Goal: Transaction & Acquisition: Subscribe to service/newsletter

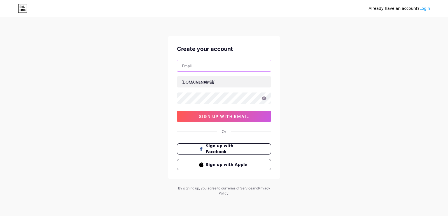
click at [206, 67] on input "text" at bounding box center [224, 65] width 94 height 11
type input "[EMAIL_ADDRESS][DOMAIN_NAME]"
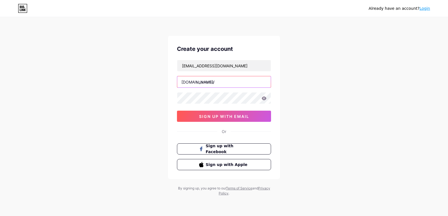
click at [212, 87] on input "text" at bounding box center [224, 81] width 94 height 11
paste input "https//[DOMAIN_NAME]/thebarberscafe11"
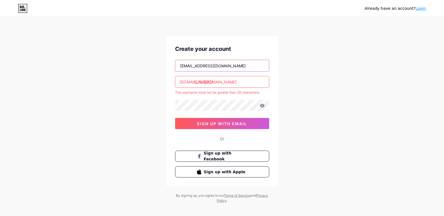
drag, startPoint x: 207, startPoint y: 65, endPoint x: 154, endPoint y: 65, distance: 52.4
click at [155, 65] on div "Already have an account? Login Create your account [EMAIL_ADDRESS][DOMAIN_NAME]…" at bounding box center [222, 110] width 444 height 221
click at [241, 85] on input "[URL][DOMAIN_NAME]" at bounding box center [222, 81] width 94 height 11
drag, startPoint x: 266, startPoint y: 82, endPoint x: 186, endPoint y: 80, distance: 80.1
click at [186, 80] on div "[DOMAIN_NAME]/ [URL][DOMAIN_NAME]" at bounding box center [222, 82] width 94 height 12
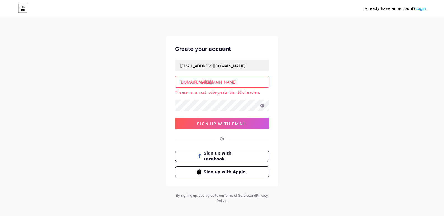
paste input "americasuits12"
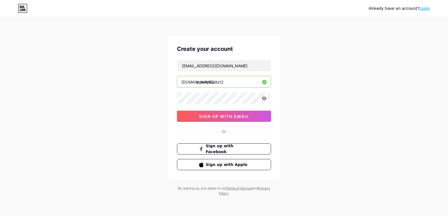
click at [228, 85] on input "americasuits12" at bounding box center [224, 81] width 94 height 11
type input "americasuits"
click at [220, 117] on span "sign up with email" at bounding box center [224, 116] width 50 height 5
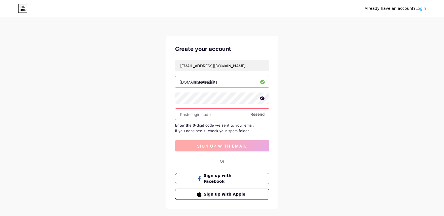
paste input "430173"
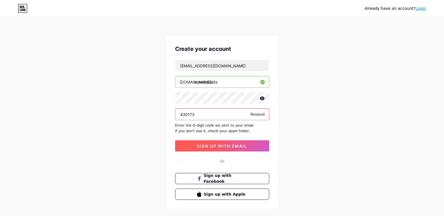
type input "430173"
click at [226, 145] on span "sign up with email" at bounding box center [222, 146] width 50 height 5
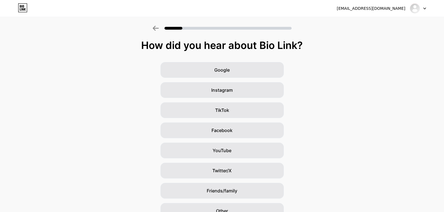
click at [309, 86] on div "Google Instagram TikTok Facebook YouTube Twitter/X Friends/family Other" at bounding box center [222, 140] width 444 height 157
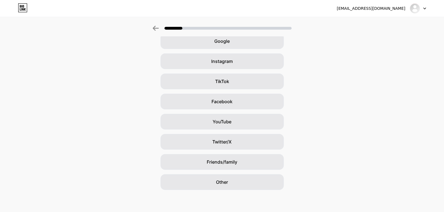
scroll to position [29, 0]
click at [233, 43] on div "Google" at bounding box center [221, 41] width 123 height 16
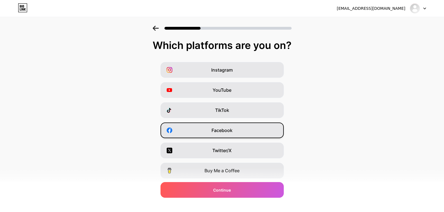
click at [230, 133] on span "Facebook" at bounding box center [221, 130] width 21 height 7
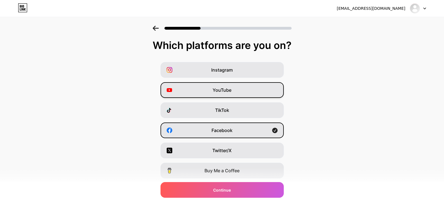
click at [231, 90] on span "YouTube" at bounding box center [222, 90] width 19 height 7
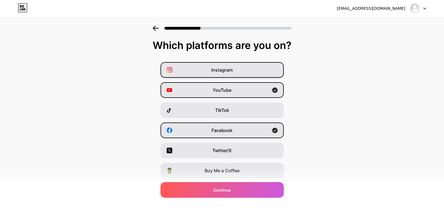
click at [233, 72] on span "Instagram" at bounding box center [222, 70] width 22 height 7
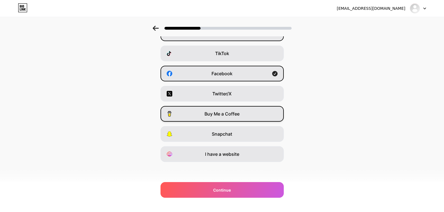
scroll to position [57, 0]
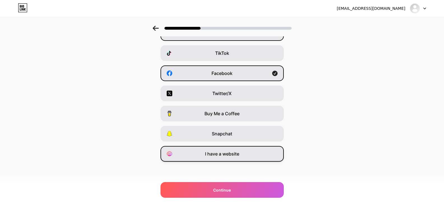
click at [224, 155] on span "I have a website" at bounding box center [222, 154] width 34 height 7
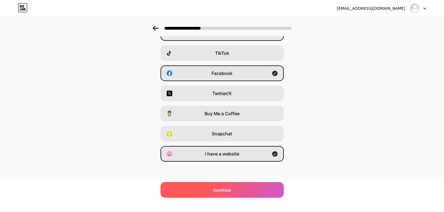
click at [223, 189] on span "Continue" at bounding box center [222, 190] width 18 height 6
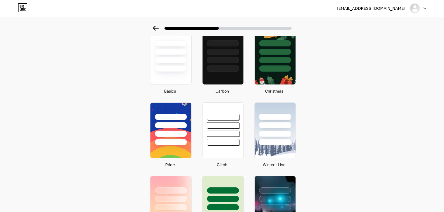
scroll to position [56, 0]
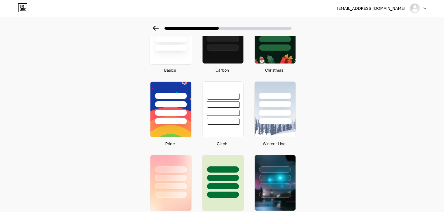
click at [182, 58] on div at bounding box center [170, 36] width 43 height 58
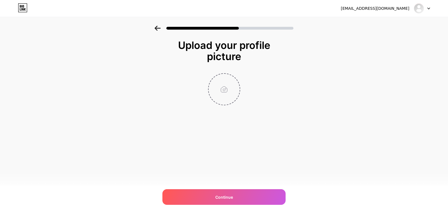
click at [228, 93] on input "file" at bounding box center [224, 89] width 31 height 31
type input "C:\fakepath\logo-2020-220x68.jpg"
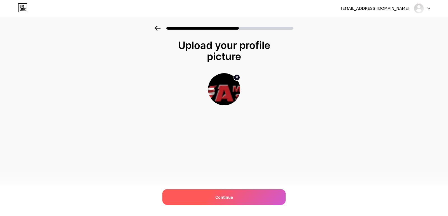
click at [224, 195] on span "Continue" at bounding box center [224, 198] width 18 height 6
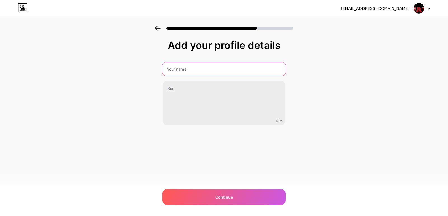
click at [210, 68] on input "text" at bounding box center [224, 68] width 124 height 13
type input "America Suits"
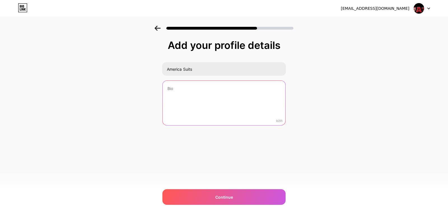
click at [202, 95] on textarea at bounding box center [224, 103] width 123 height 45
paste textarea "Get the hilarious style of [PERSON_NAME] with the Dumb and Dumber jacket – the …"
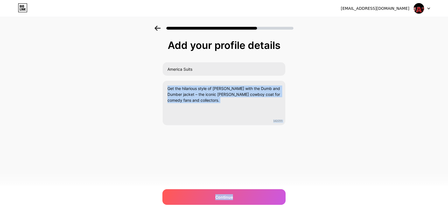
drag, startPoint x: 235, startPoint y: 195, endPoint x: 113, endPoint y: 159, distance: 127.3
click at [118, 181] on div "[EMAIL_ADDRESS][DOMAIN_NAME] Logout Link Copied Add your profile details Americ…" at bounding box center [224, 108] width 448 height 216
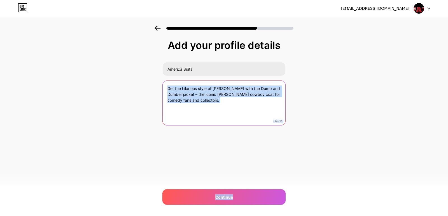
click at [219, 95] on textarea "Get the hilarious style of [PERSON_NAME] with the Dumb and Dumber jacket – the …" at bounding box center [224, 103] width 123 height 45
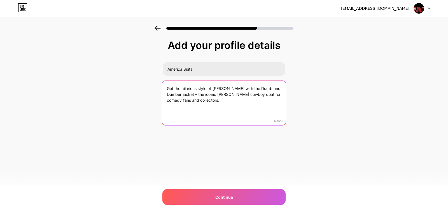
drag, startPoint x: 252, startPoint y: 87, endPoint x: 193, endPoint y: 95, distance: 59.7
click at [193, 95] on textarea "Get the hilarious style of [PERSON_NAME] with the Dumb and Dumber jacket – the …" at bounding box center [224, 104] width 124 height 46
click at [253, 88] on textarea "Get the hilarious style of [PERSON_NAME] with the Dumb and Dumber jacket – the …" at bounding box center [224, 104] width 124 height 46
drag, startPoint x: 252, startPoint y: 88, endPoint x: 193, endPoint y: 93, distance: 58.5
click at [193, 93] on textarea "Get the hilarious style of [PERSON_NAME] with the Dumb and Dumber jacket – the …" at bounding box center [224, 104] width 124 height 46
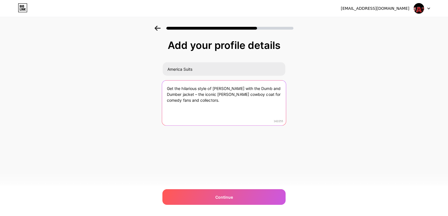
paste textarea "<a href="[URL][DOMAIN_NAME][PERSON_NAME][PERSON_NAME]">dumb and dumber jacket</…"
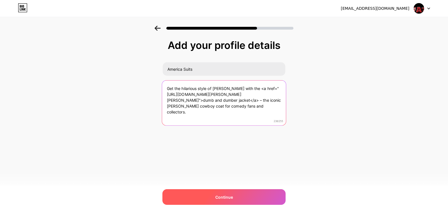
type textarea "Get the hilarious style of [PERSON_NAME] with the <a href="[URL][DOMAIN_NAME][P…"
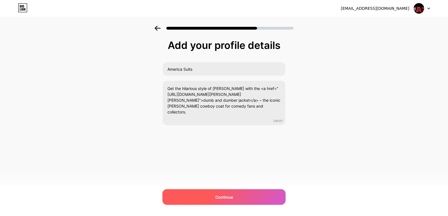
click at [228, 196] on span "Continue" at bounding box center [224, 198] width 18 height 6
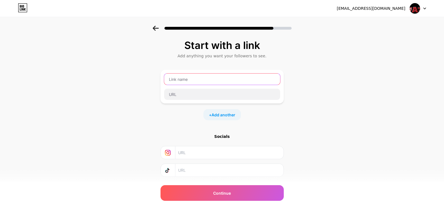
click at [189, 80] on input "text" at bounding box center [222, 79] width 116 height 11
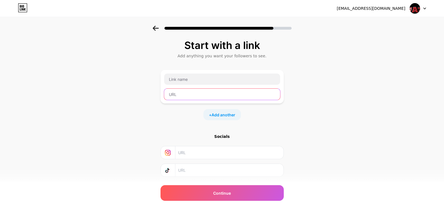
click at [189, 96] on input "text" at bounding box center [222, 94] width 116 height 11
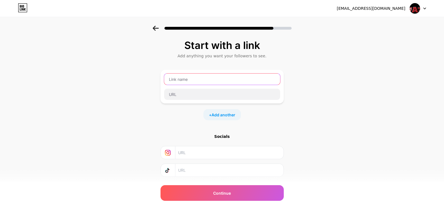
click at [200, 80] on input "text" at bounding box center [222, 79] width 116 height 11
paste input "<a href="[URL][DOMAIN_NAME][PERSON_NAME][PERSON_NAME]">dumb and dumber jacket</…"
drag, startPoint x: 221, startPoint y: 80, endPoint x: 304, endPoint y: 80, distance: 82.9
click at [304, 80] on div "Start with a link Add anything you want your followers to see. <a href="[URL][D…" at bounding box center [222, 124] width 444 height 197
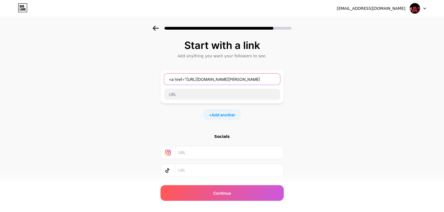
scroll to position [0, 0]
drag, startPoint x: 235, startPoint y: 80, endPoint x: 261, endPoint y: 80, distance: 25.8
click at [261, 80] on input "<a href="[URL][DOMAIN_NAME][PERSON_NAME]" at bounding box center [222, 79] width 116 height 11
drag, startPoint x: 188, startPoint y: 78, endPoint x: 157, endPoint y: 79, distance: 30.2
click at [157, 79] on div "Start with a link Add anything you want your followers to see. <a href="[URL][D…" at bounding box center [222, 124] width 444 height 197
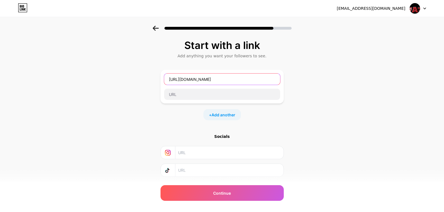
drag, startPoint x: 186, startPoint y: 80, endPoint x: 153, endPoint y: 81, distance: 33.3
click at [153, 81] on div "Start with a link Add anything you want your followers to see. [URL][DOMAIN_NAM…" at bounding box center [222, 124] width 444 height 197
type input "America Suits"
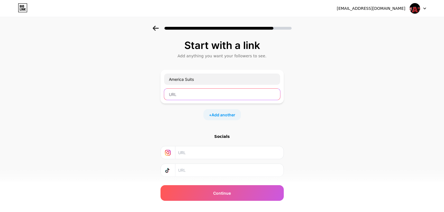
click at [185, 92] on input "text" at bounding box center [222, 94] width 116 height 11
paste input "[URL][DOMAIN_NAME][PERSON_NAME][PERSON_NAME]"
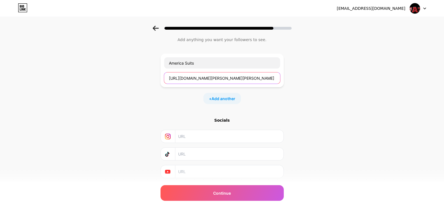
scroll to position [33, 0]
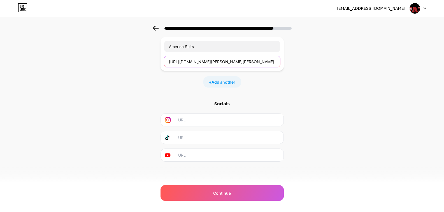
type input "[URL][DOMAIN_NAME][PERSON_NAME][PERSON_NAME]"
click at [201, 122] on input "text" at bounding box center [229, 120] width 102 height 13
click at [227, 84] on span "Add another" at bounding box center [223, 82] width 24 height 6
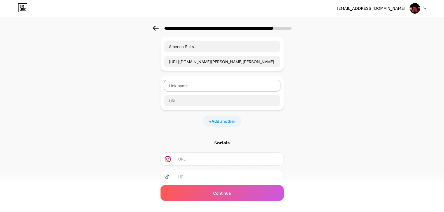
click at [204, 88] on input "text" at bounding box center [222, 85] width 116 height 11
type input "Facebook"
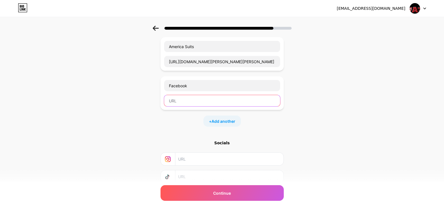
click at [202, 104] on input "text" at bounding box center [222, 100] width 116 height 11
paste input "[URL][DOMAIN_NAME]"
type input "[URL][DOMAIN_NAME]"
click at [227, 123] on span "Add another" at bounding box center [223, 121] width 24 height 6
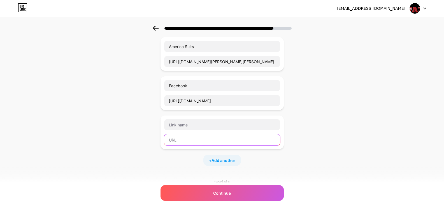
click at [201, 140] on input "text" at bounding box center [222, 139] width 116 height 11
paste input "[URL][DOMAIN_NAME]"
type input "[URL][DOMAIN_NAME]"
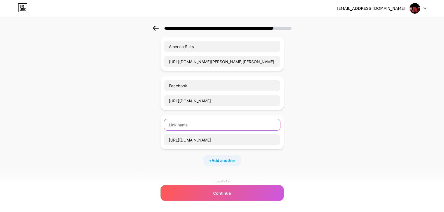
click at [205, 129] on input "text" at bounding box center [222, 124] width 116 height 11
type input "Linkdin"
click at [225, 161] on span "Add another" at bounding box center [223, 161] width 24 height 6
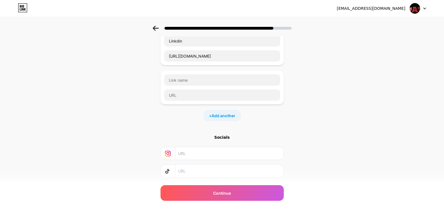
scroll to position [145, 0]
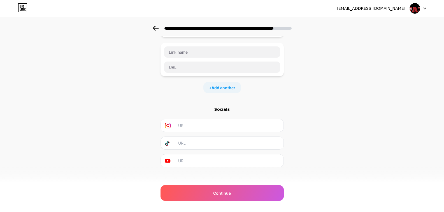
click at [197, 129] on input "text" at bounding box center [229, 125] width 102 height 13
paste input "[URL][DOMAIN_NAME]"
type input "[URL][DOMAIN_NAME]"
click at [191, 161] on input "text" at bounding box center [229, 161] width 102 height 13
paste input "[URL][DOMAIN_NAME]"
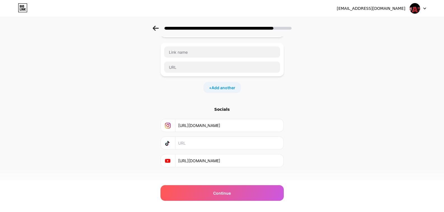
scroll to position [0, 25]
type input "[URL][DOMAIN_NAME]"
click at [204, 65] on input "text" at bounding box center [222, 67] width 116 height 11
paste input "[URL][DOMAIN_NAME]"
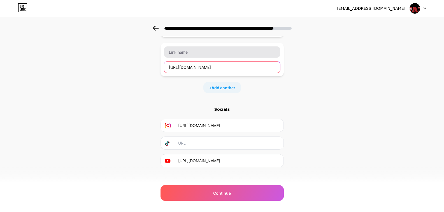
type input "[URL][DOMAIN_NAME]"
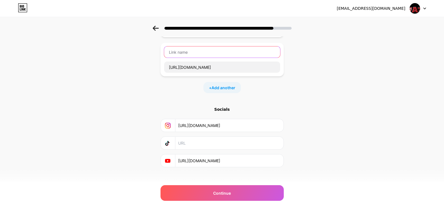
click at [206, 52] on input "text" at bounding box center [222, 51] width 116 height 11
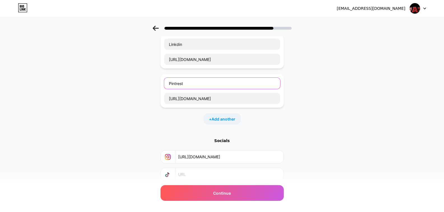
scroll to position [150, 0]
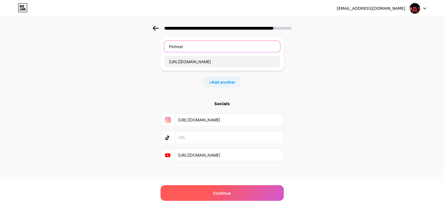
type input "Pintrest"
click at [220, 188] on div "Continue" at bounding box center [221, 193] width 123 height 16
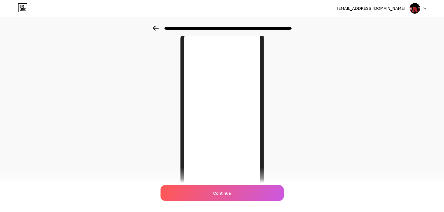
scroll to position [0, 0]
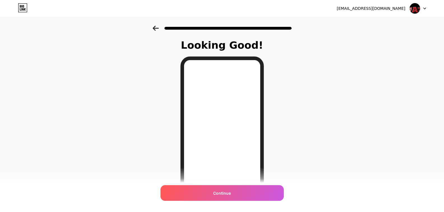
click at [157, 27] on icon at bounding box center [156, 28] width 6 height 5
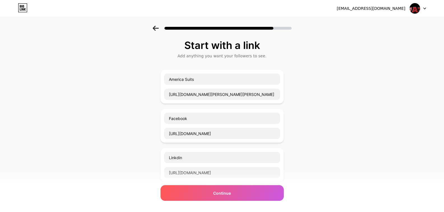
click at [157, 27] on icon at bounding box center [156, 28] width 6 height 5
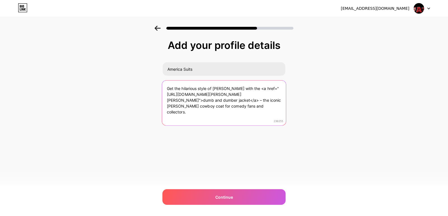
drag, startPoint x: 250, startPoint y: 88, endPoint x: 244, endPoint y: 102, distance: 15.3
click at [244, 102] on textarea "Get the hilarious style of [PERSON_NAME] with the <a href="[URL][DOMAIN_NAME][P…" at bounding box center [224, 104] width 124 height 46
drag, startPoint x: 252, startPoint y: 89, endPoint x: 245, endPoint y: 99, distance: 12.1
click at [245, 99] on textarea "Get the hilarious style of [PERSON_NAME] with the <a href="[URL][DOMAIN_NAME][P…" at bounding box center [224, 104] width 124 height 46
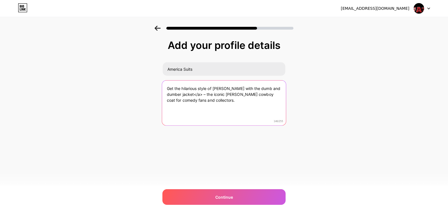
drag, startPoint x: 193, startPoint y: 95, endPoint x: 201, endPoint y: 95, distance: 7.9
click at [201, 95] on textarea "Get the hilarious style of [PERSON_NAME] with the dumb and dumber jacket</a> – …" at bounding box center [224, 104] width 124 height 46
click at [198, 94] on textarea "Get the hilarious style of [PERSON_NAME] with the dumb and dumber jacket – the …" at bounding box center [224, 104] width 124 height 46
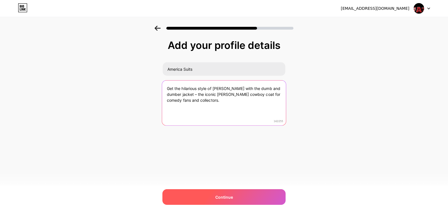
type textarea "Get the hilarious style of [PERSON_NAME] with the dumb and dumber jacket – the …"
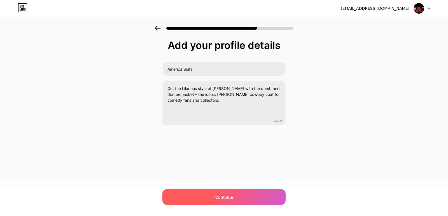
click at [239, 194] on div "Continue" at bounding box center [223, 198] width 123 height 16
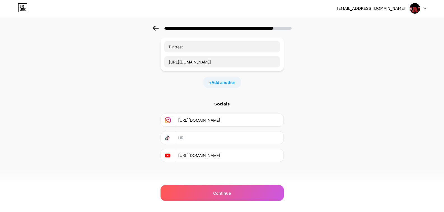
scroll to position [150, 0]
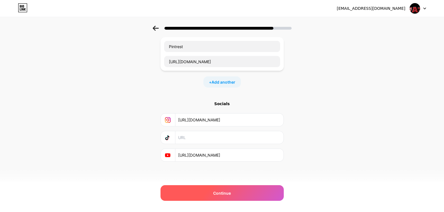
click at [221, 193] on span "Continue" at bounding box center [222, 193] width 18 height 6
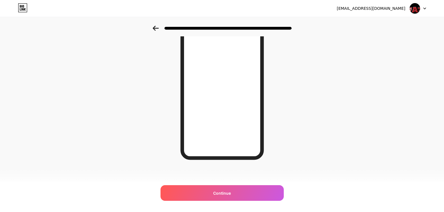
scroll to position [69, 0]
click at [239, 164] on div "Looking Good! Continue" at bounding box center [222, 80] width 98 height 219
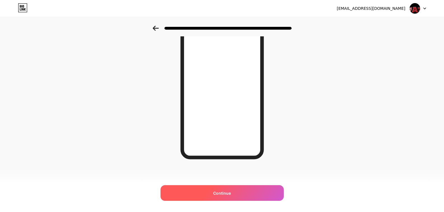
click at [221, 193] on span "Continue" at bounding box center [222, 193] width 18 height 6
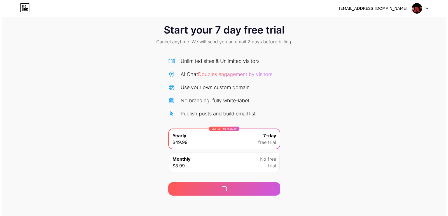
scroll to position [9, 0]
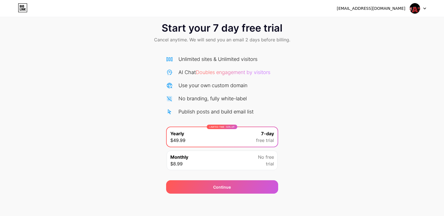
click at [251, 163] on div "Monthly $8.99 No free trial" at bounding box center [222, 161] width 111 height 20
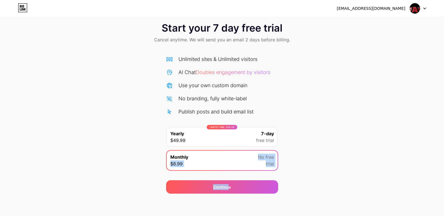
drag, startPoint x: 229, startPoint y: 188, endPoint x: 211, endPoint y: 141, distance: 49.6
click at [122, 167] on div "Start your 7 day free trial Cancel anytime. We will send you an email 2 days be…" at bounding box center [222, 105] width 444 height 177
click at [252, 135] on div "LIMITED TIME : 50% off Yearly $49.99 7-day free trial" at bounding box center [222, 137] width 111 height 20
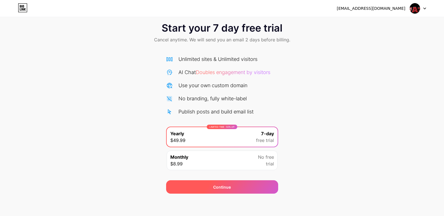
click at [227, 188] on div "Continue" at bounding box center [222, 188] width 18 height 6
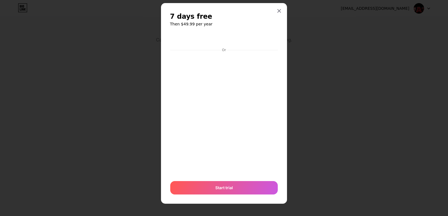
scroll to position [0, 0]
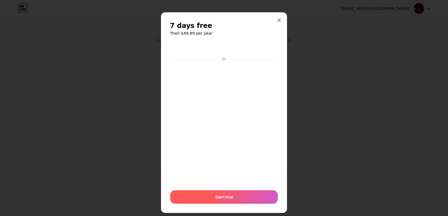
click at [224, 196] on span "Start trial" at bounding box center [224, 197] width 18 height 6
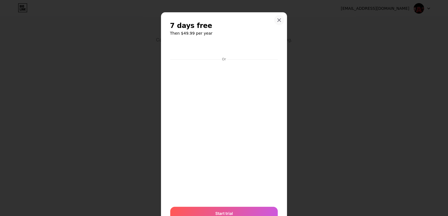
click at [279, 19] on icon at bounding box center [279, 20] width 4 height 4
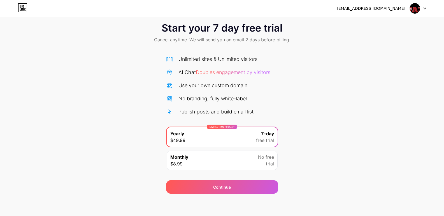
click at [418, 9] on img at bounding box center [414, 8] width 11 height 11
click at [329, 45] on div "Start your 7 day free trial Cancel anytime. We will send you an email 2 days be…" at bounding box center [222, 33] width 444 height 33
click at [239, 110] on div "Publish posts and build email list" at bounding box center [215, 112] width 75 height 8
click at [250, 140] on div "LIMITED TIME : 50% off Yearly $49.99 7-day free trial" at bounding box center [222, 137] width 111 height 20
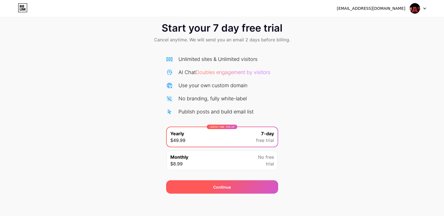
click at [221, 185] on div "Continue" at bounding box center [222, 188] width 18 height 6
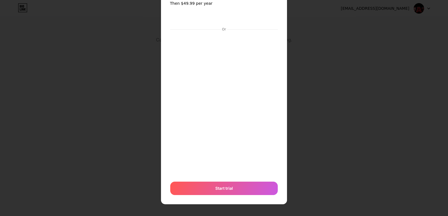
scroll to position [31, 0]
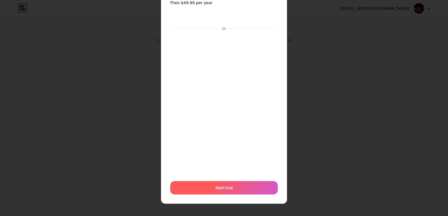
click at [223, 188] on span "Start trial" at bounding box center [224, 188] width 18 height 6
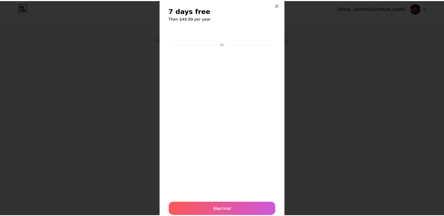
scroll to position [0, 0]
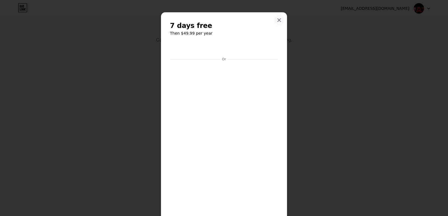
click at [278, 18] on icon at bounding box center [279, 20] width 4 height 4
